Goal: Download file/media

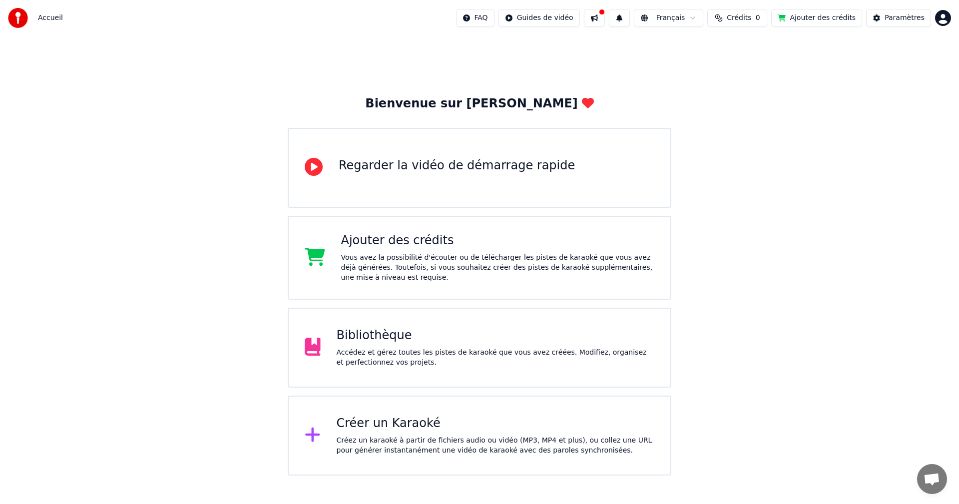
click at [361, 338] on div "Bibliothèque" at bounding box center [496, 336] width 318 height 16
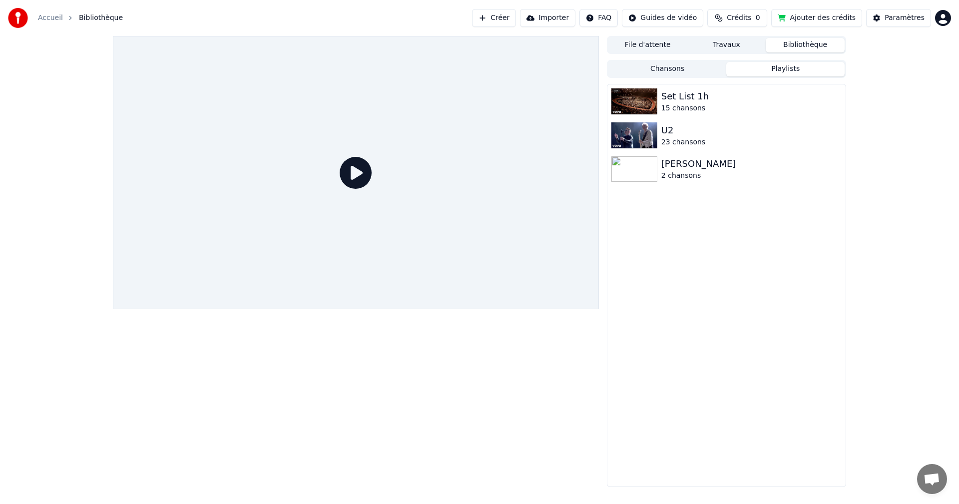
click at [791, 65] on button "Playlists" at bounding box center [785, 69] width 118 height 14
click at [658, 130] on div at bounding box center [636, 135] width 50 height 26
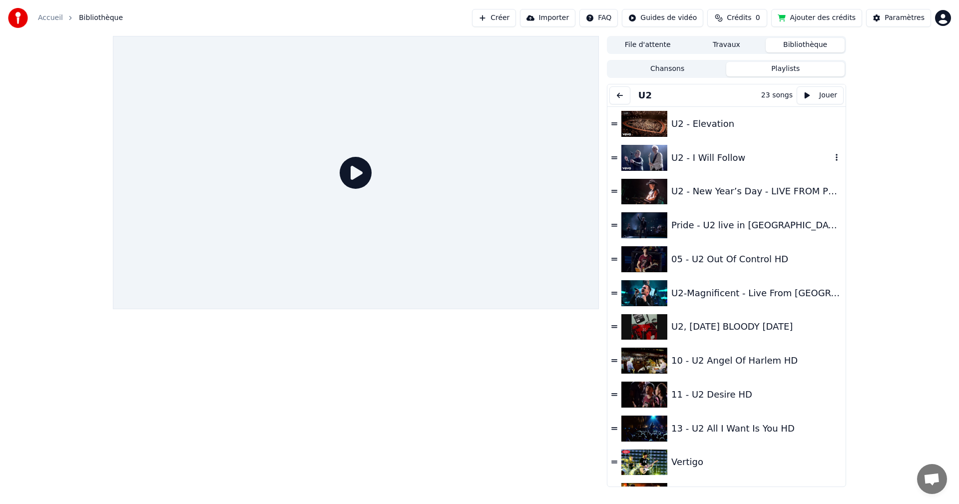
click at [646, 157] on img at bounding box center [644, 158] width 46 height 26
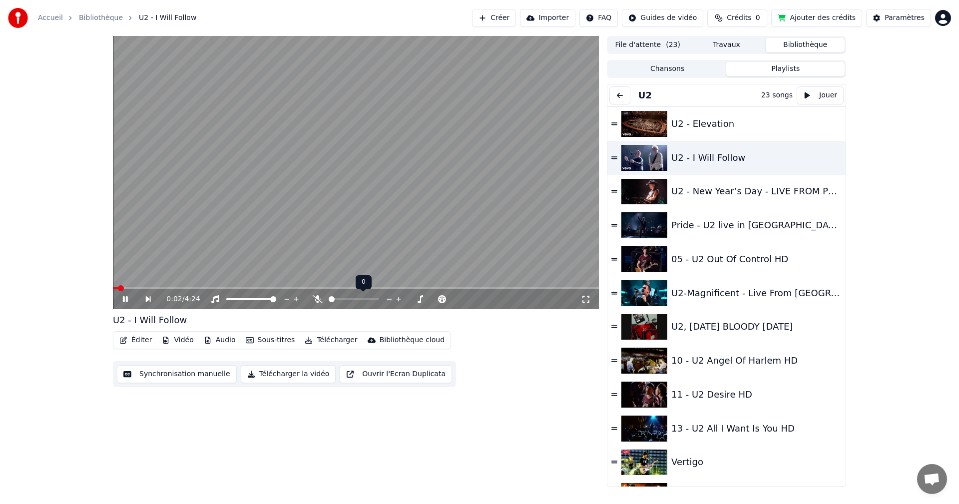
click at [329, 300] on span at bounding box center [332, 299] width 6 height 6
click at [368, 300] on span at bounding box center [369, 299] width 6 height 6
click at [583, 299] on icon at bounding box center [586, 299] width 10 height 8
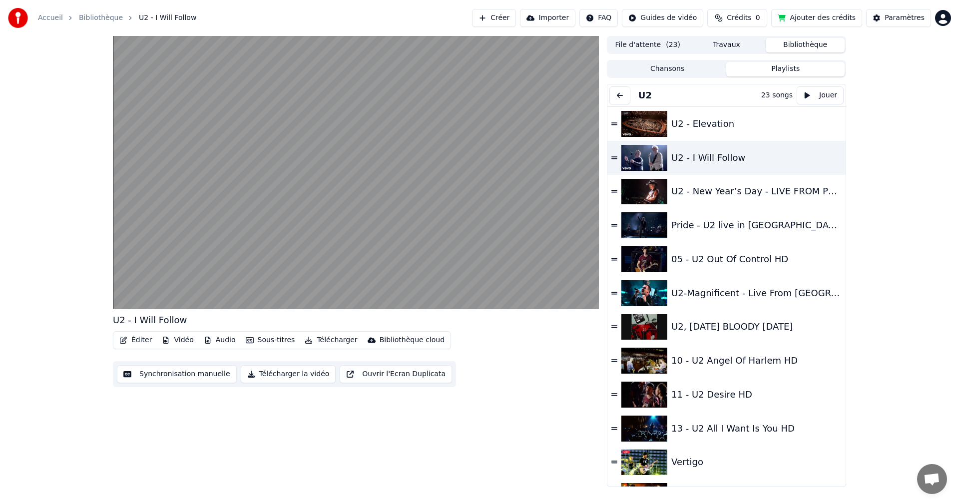
click at [323, 339] on button "Télécharger" at bounding box center [331, 340] width 60 height 14
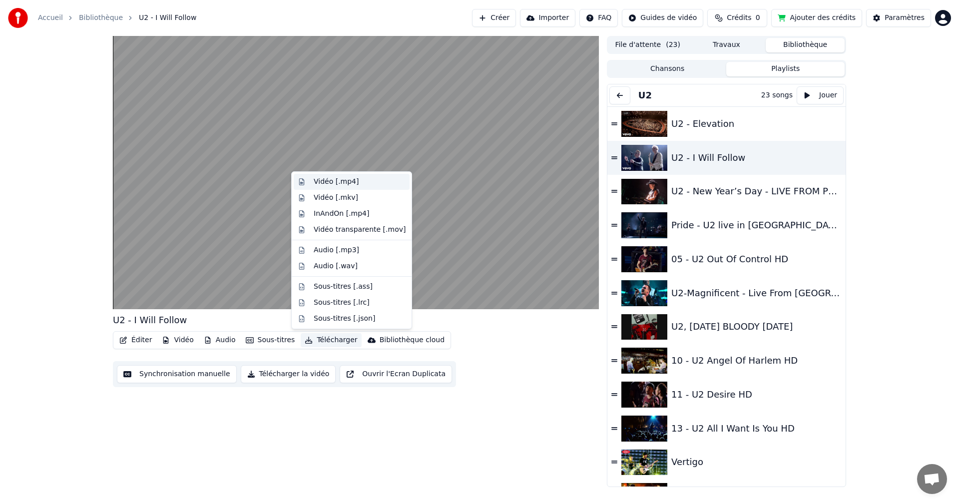
click at [337, 181] on div "Vidéo [.mp4]" at bounding box center [336, 182] width 45 height 10
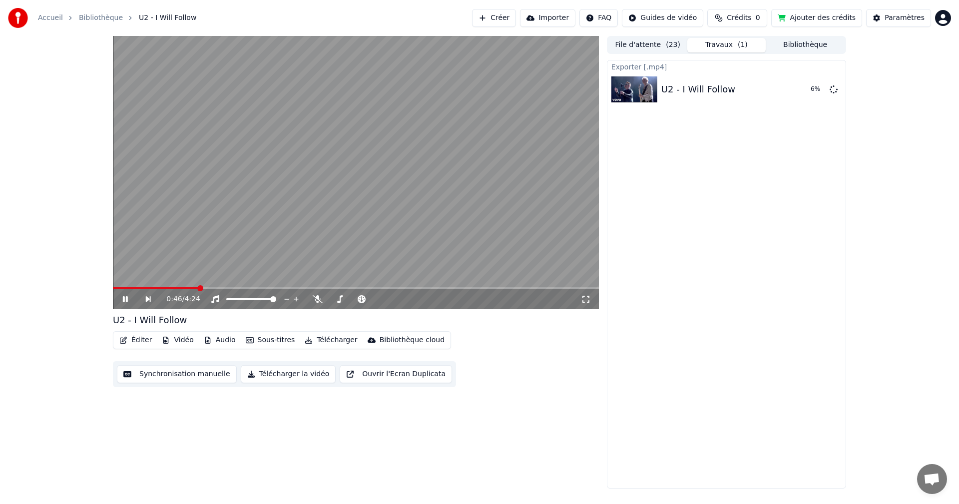
click at [423, 160] on video at bounding box center [356, 172] width 486 height 273
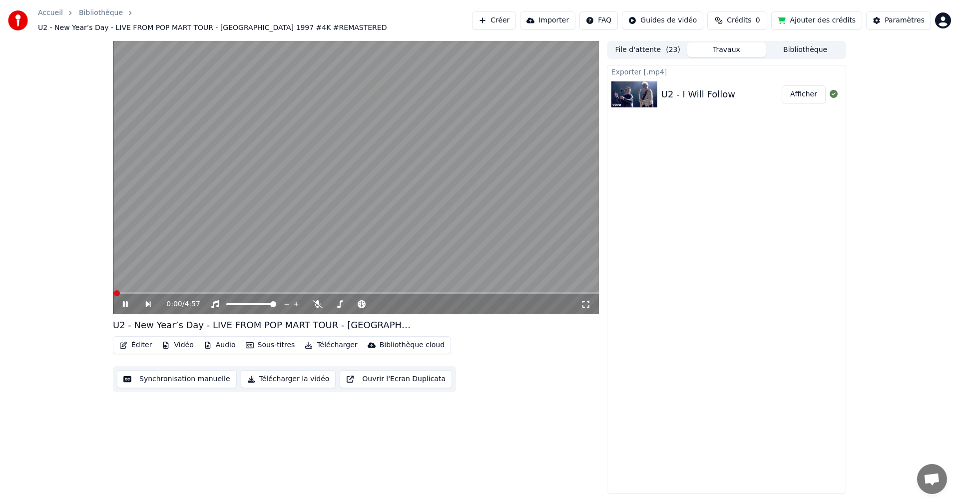
click at [440, 216] on video at bounding box center [356, 177] width 486 height 273
click at [709, 92] on div "U2 - I Will Follow" at bounding box center [698, 94] width 74 height 14
click at [636, 42] on button "File d'attente ( 23 )" at bounding box center [647, 49] width 79 height 14
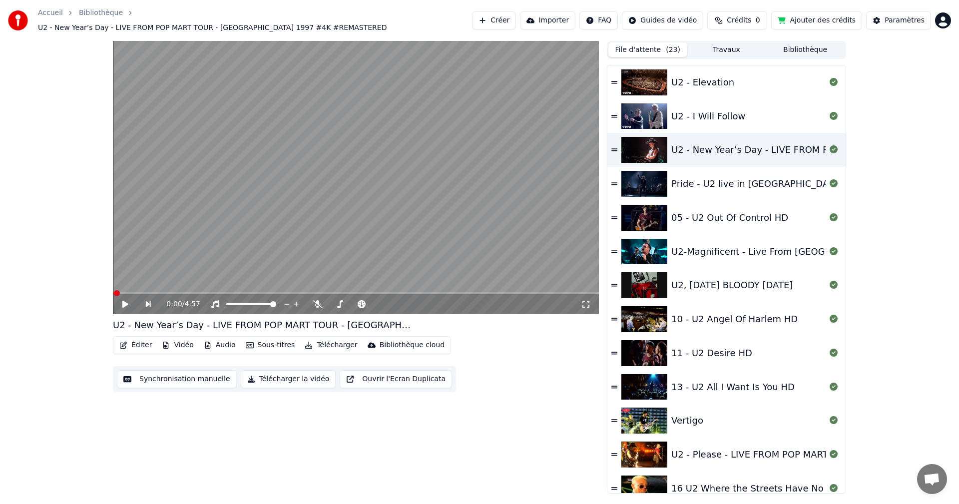
click at [797, 42] on button "Bibliothèque" at bounding box center [805, 49] width 79 height 14
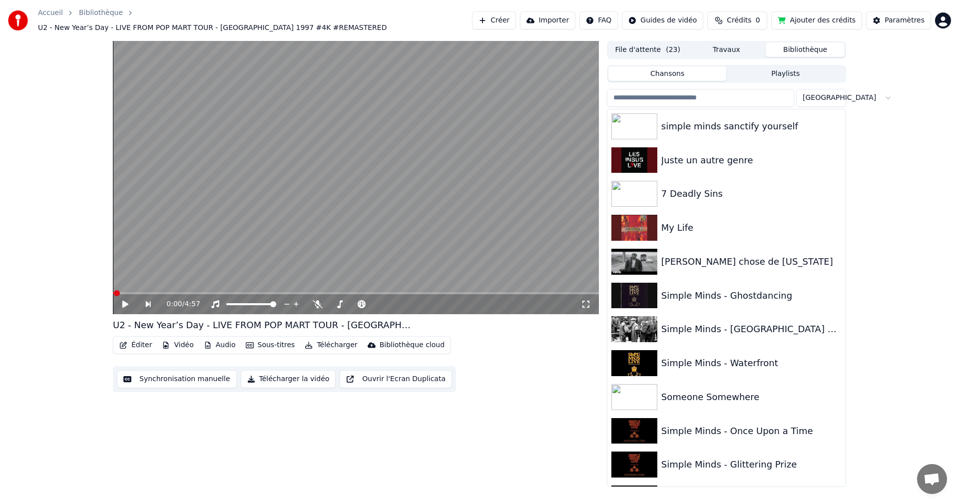
click at [478, 264] on video at bounding box center [356, 177] width 486 height 273
click at [125, 300] on icon at bounding box center [132, 304] width 23 height 8
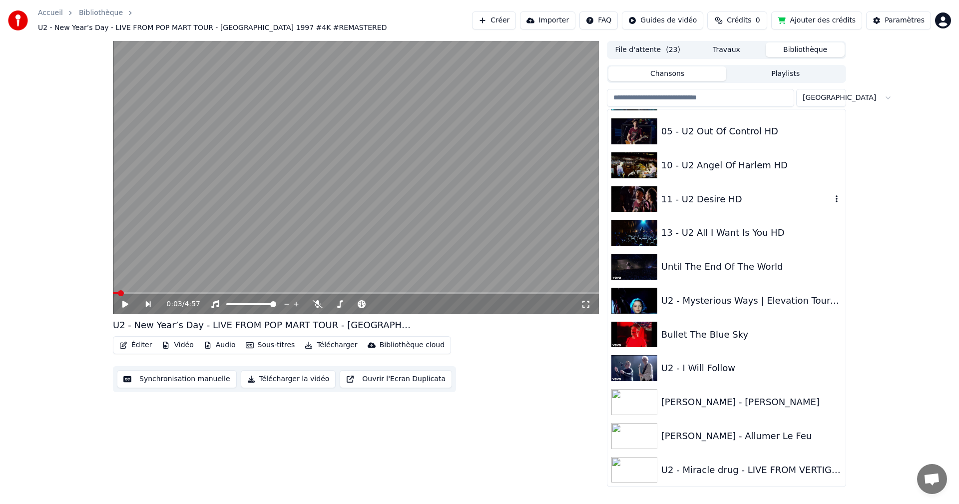
scroll to position [849, 0]
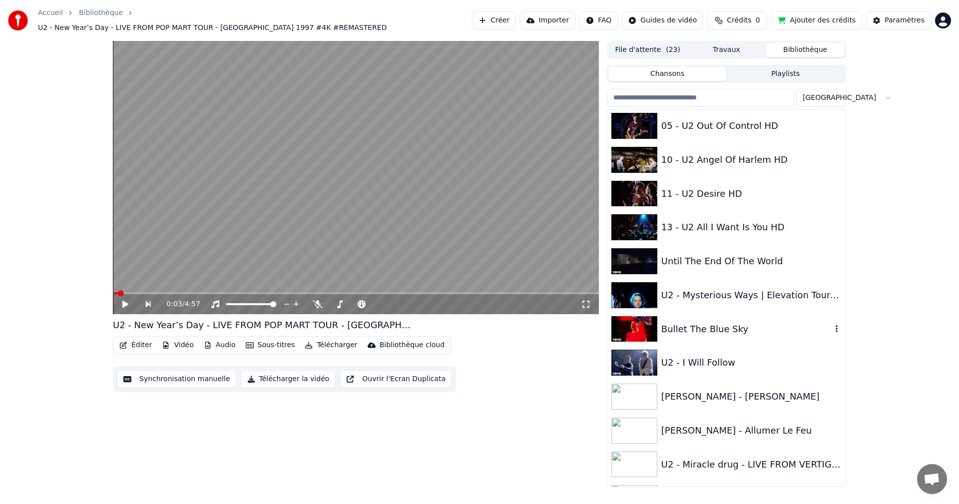
click at [634, 325] on img at bounding box center [634, 329] width 46 height 26
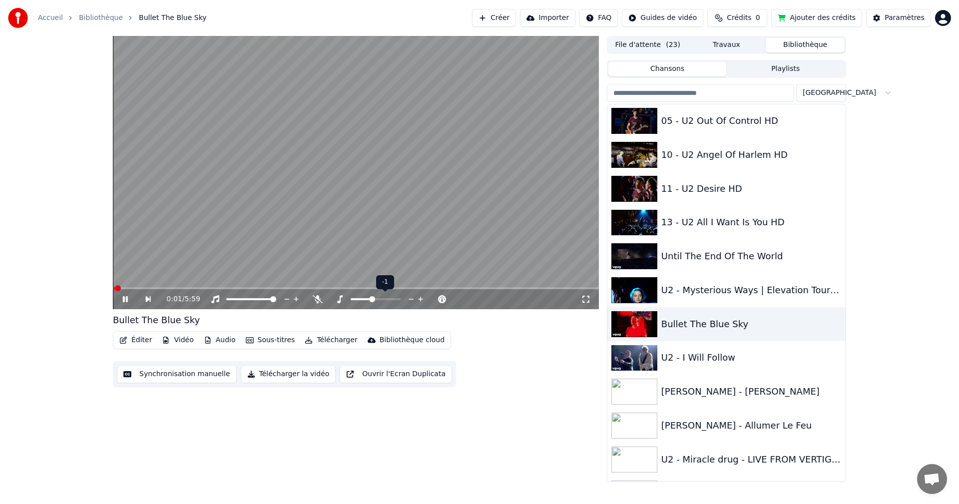
click at [374, 296] on span at bounding box center [372, 299] width 6 height 6
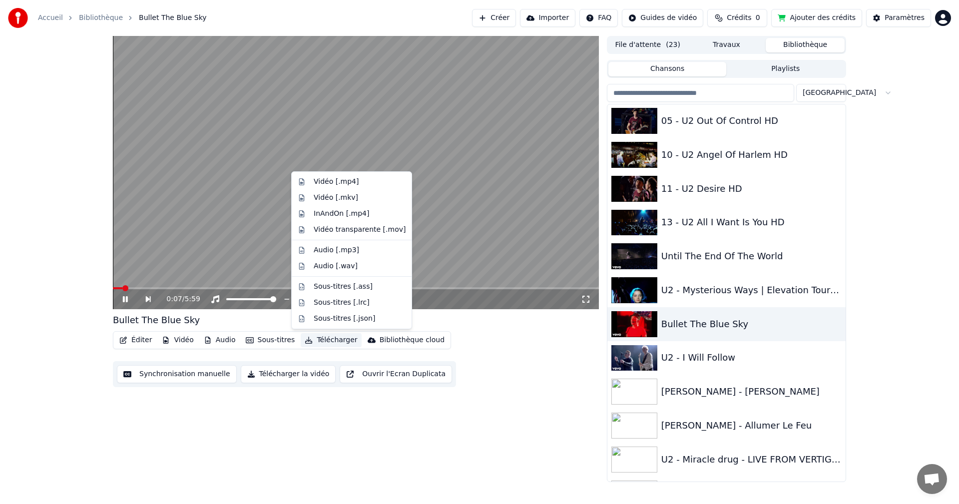
click at [319, 343] on button "Télécharger" at bounding box center [331, 340] width 60 height 14
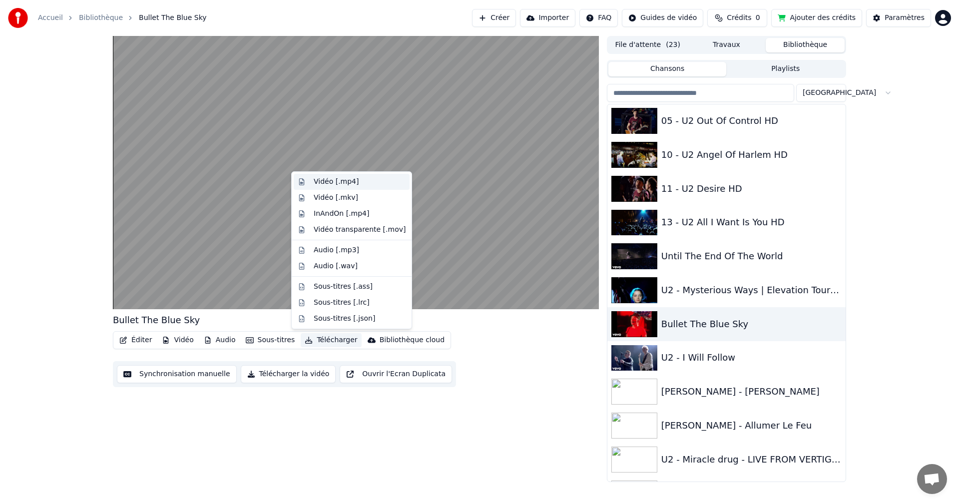
click at [345, 180] on div "Vidéo [.mp4]" at bounding box center [336, 182] width 45 height 10
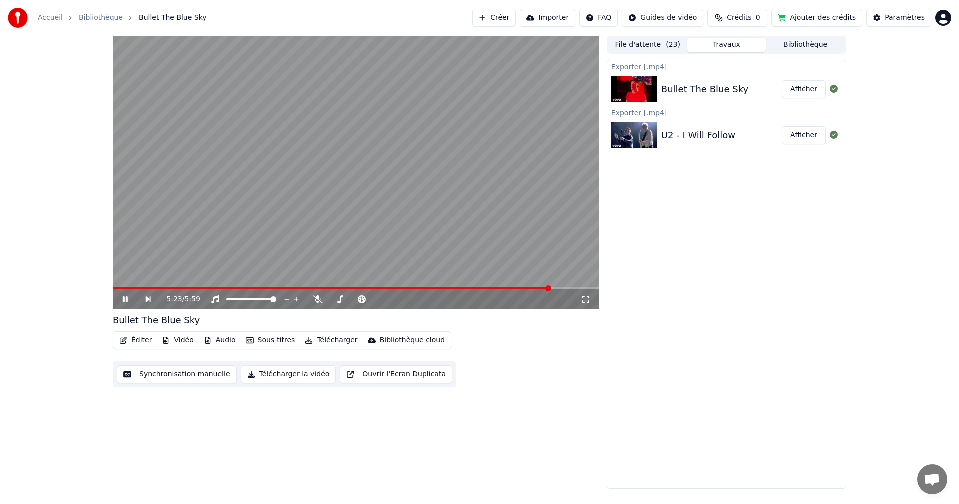
click at [290, 93] on video at bounding box center [356, 172] width 486 height 273
click at [797, 41] on button "Bibliothèque" at bounding box center [805, 45] width 79 height 14
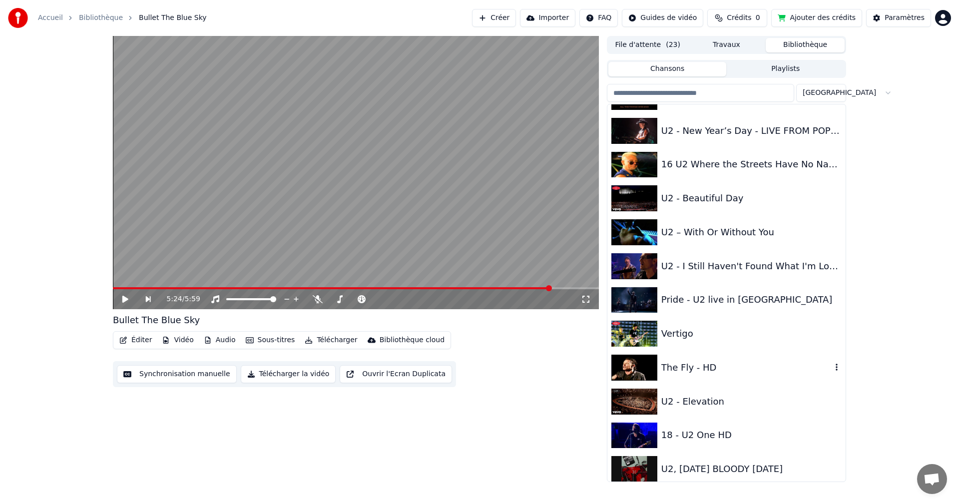
scroll to position [348, 0]
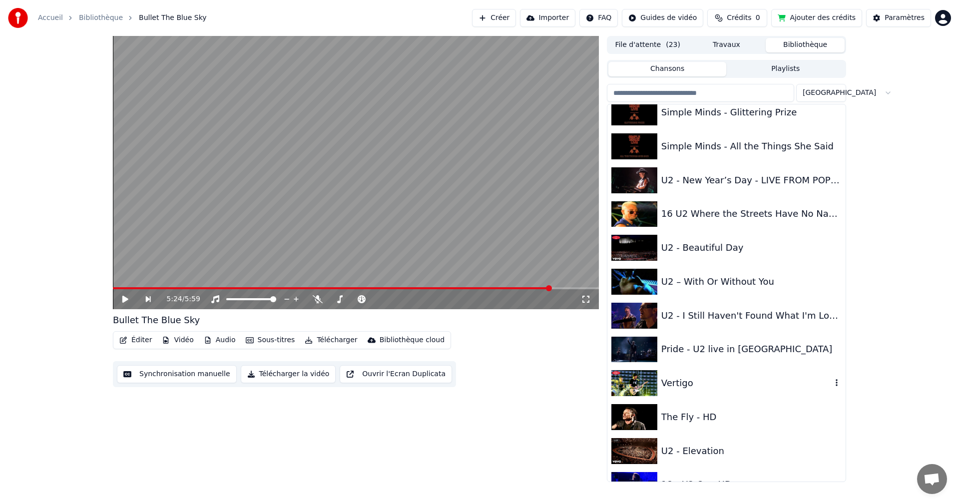
click at [635, 381] on img at bounding box center [634, 383] width 46 height 26
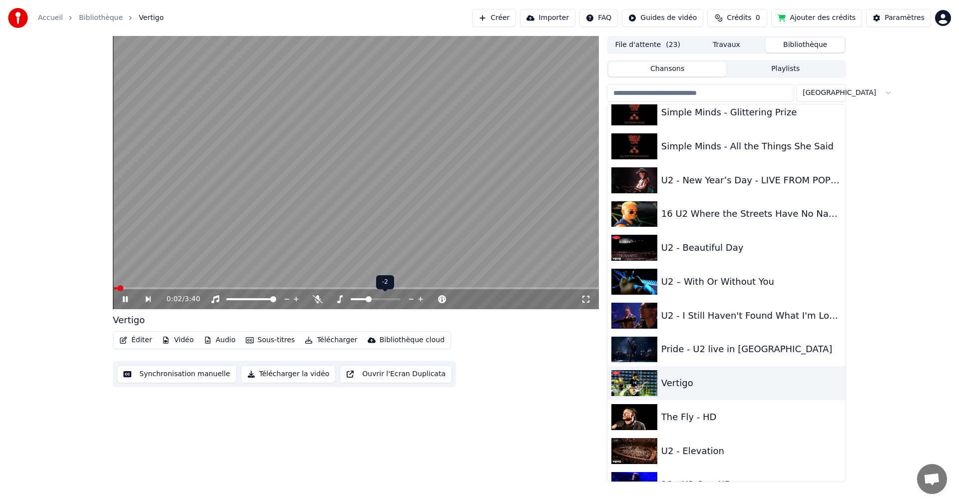
click at [366, 299] on span at bounding box center [369, 299] width 6 height 6
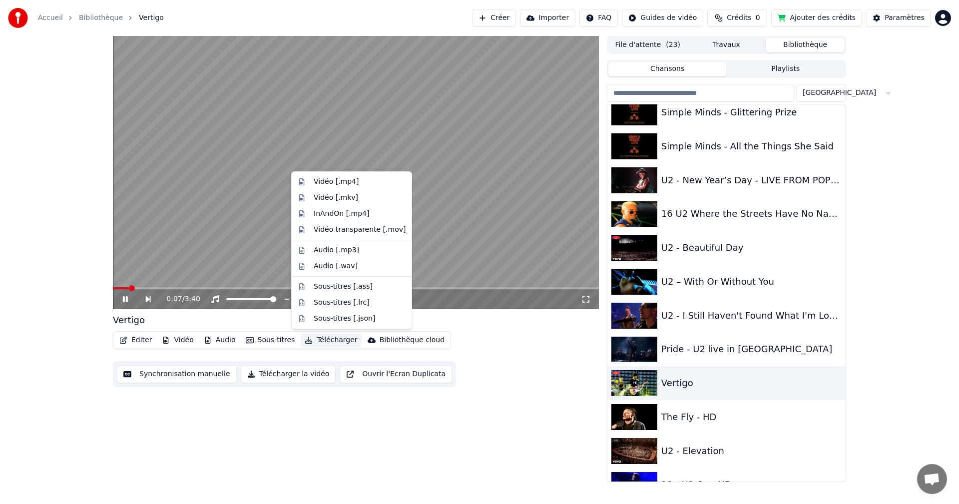
click at [330, 339] on button "Télécharger" at bounding box center [331, 340] width 60 height 14
click at [333, 187] on div "Vidéo [.mp4]" at bounding box center [352, 182] width 116 height 16
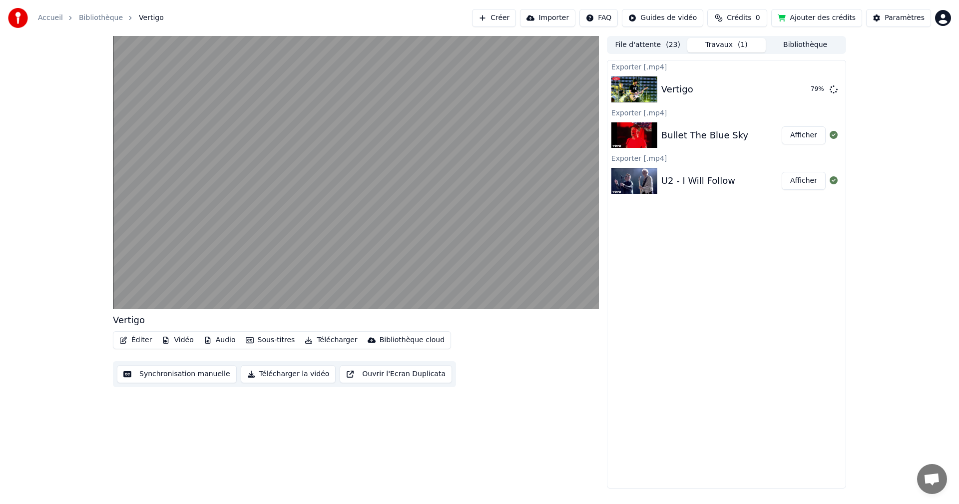
click at [404, 167] on video at bounding box center [356, 172] width 486 height 273
